Goal: Navigation & Orientation: Find specific page/section

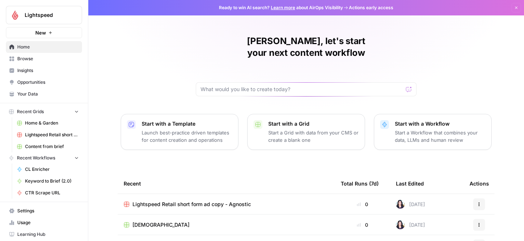
click at [34, 57] on span "Browse" at bounding box center [47, 59] width 61 height 7
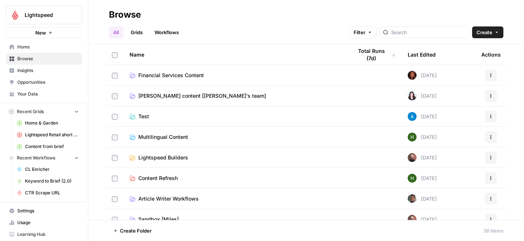
click at [17, 49] on link "Home" at bounding box center [44, 47] width 76 height 12
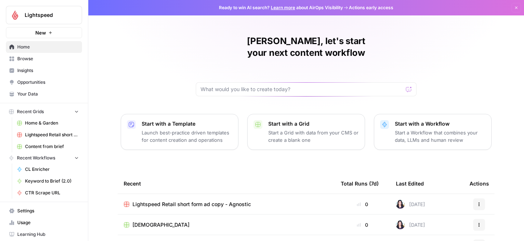
click at [25, 60] on span "Browse" at bounding box center [47, 59] width 61 height 7
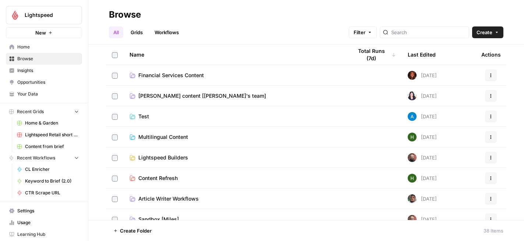
click at [137, 31] on link "Grids" at bounding box center [136, 32] width 21 height 12
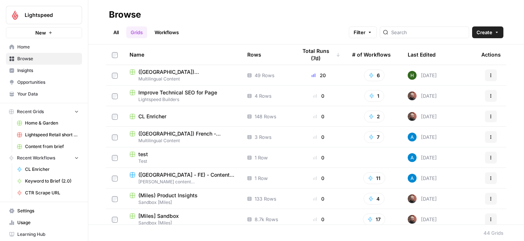
click at [170, 33] on link "Workflows" at bounding box center [166, 32] width 33 height 12
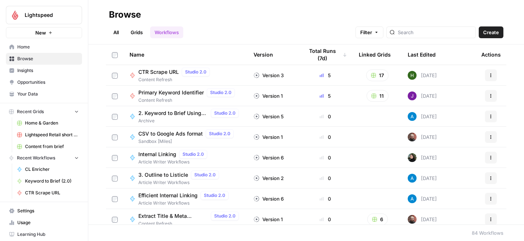
click at [113, 31] on link "All" at bounding box center [116, 32] width 14 height 12
